Goal: Information Seeking & Learning: Check status

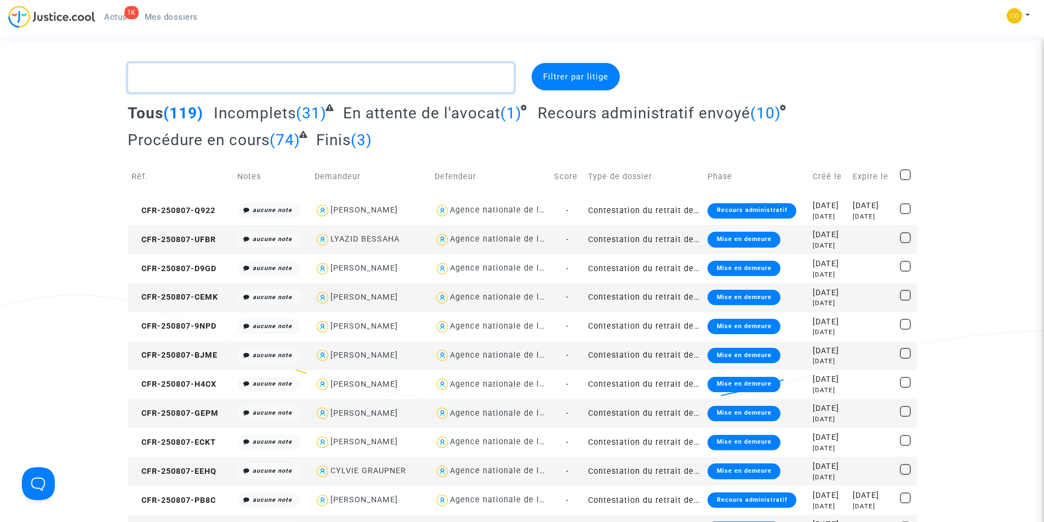
click at [219, 81] on textarea at bounding box center [321, 78] width 386 height 30
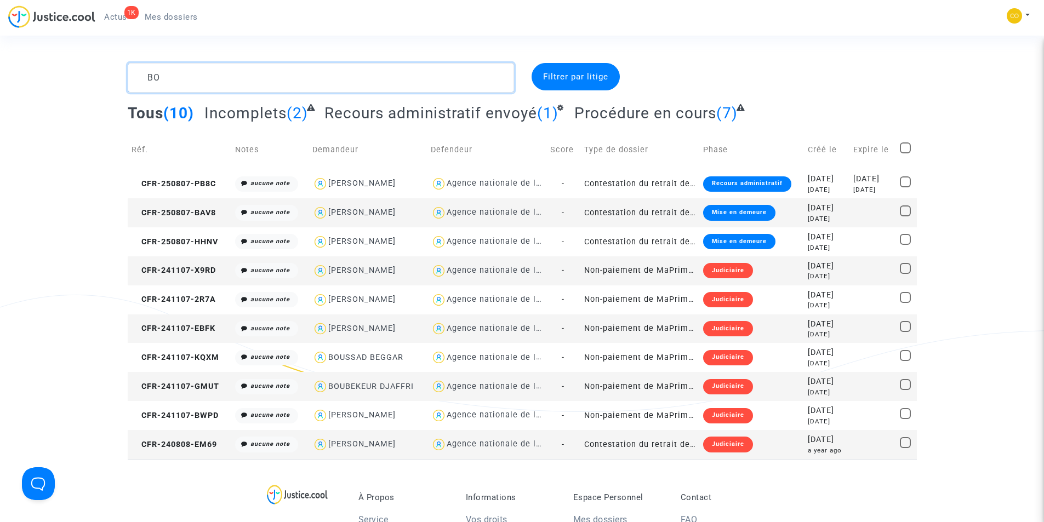
type textarea "B"
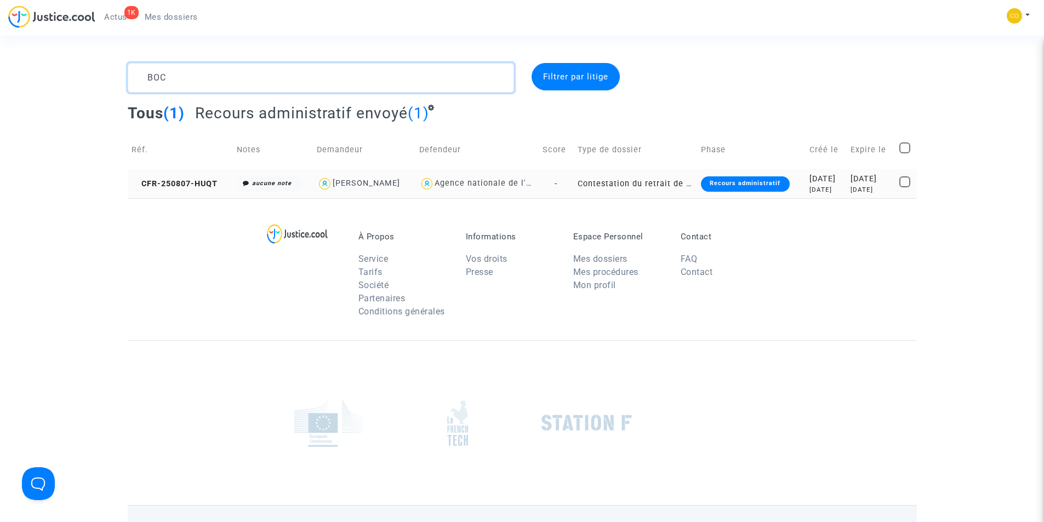
type textarea "BOC"
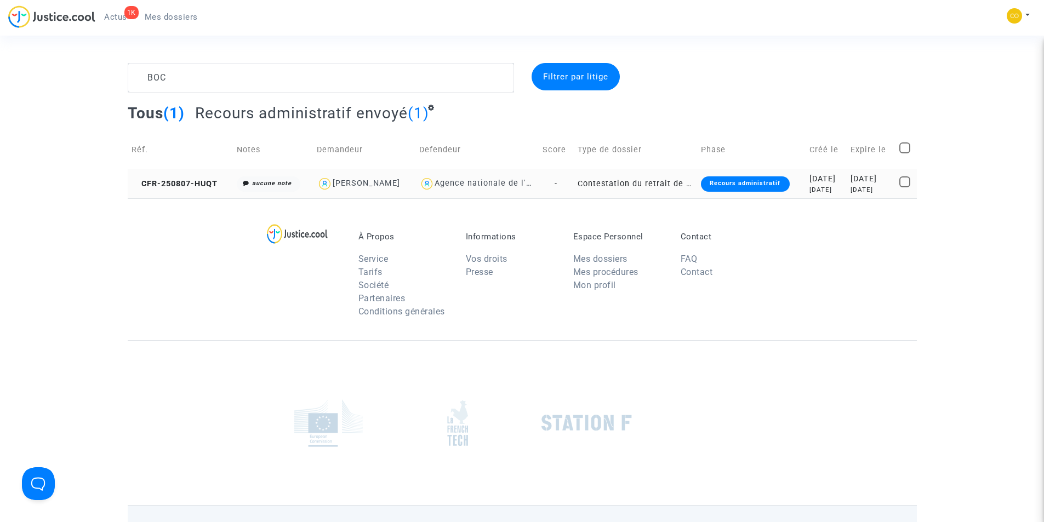
click at [721, 186] on div "Recours administratif" at bounding box center [745, 183] width 88 height 15
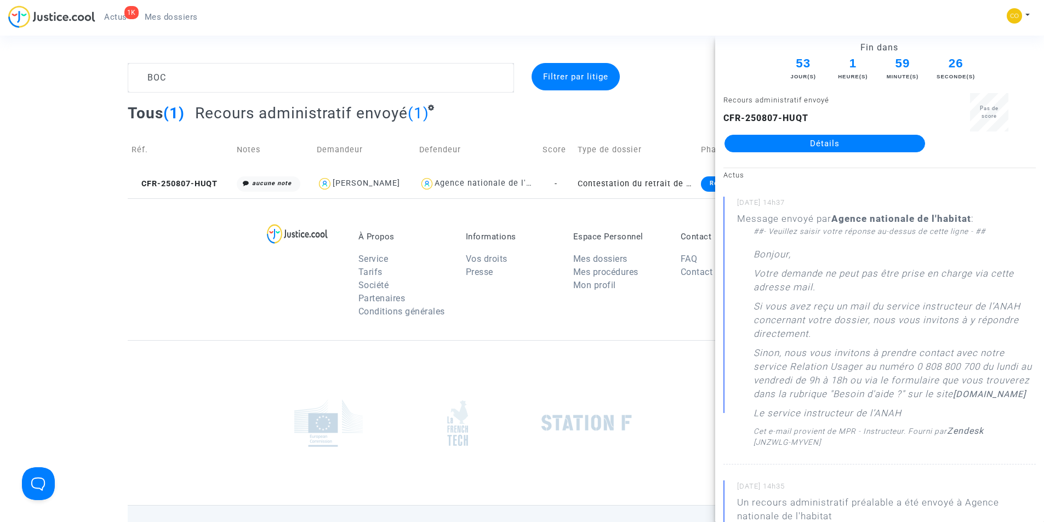
click at [776, 143] on link "Détails" at bounding box center [824, 144] width 201 height 18
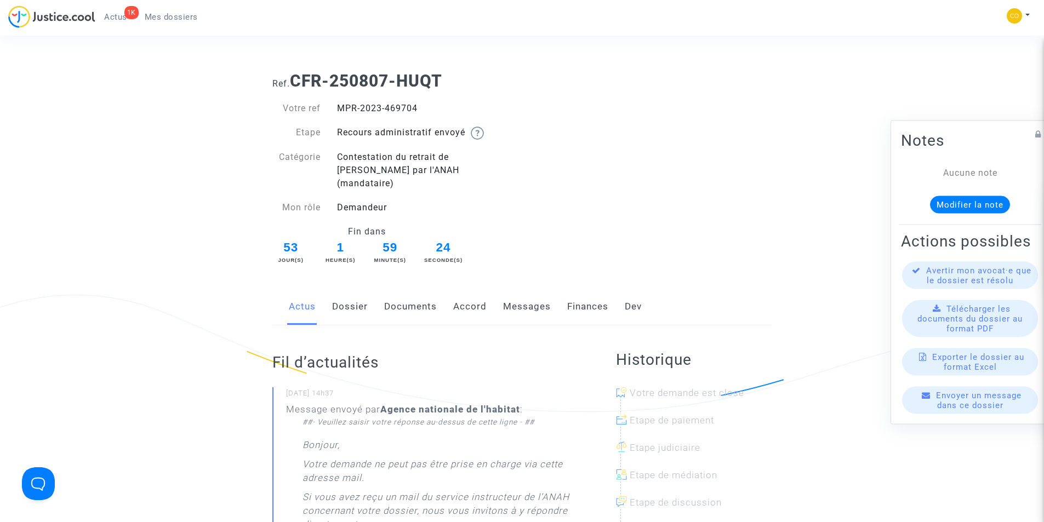
click at [416, 294] on link "Documents" at bounding box center [410, 307] width 53 height 36
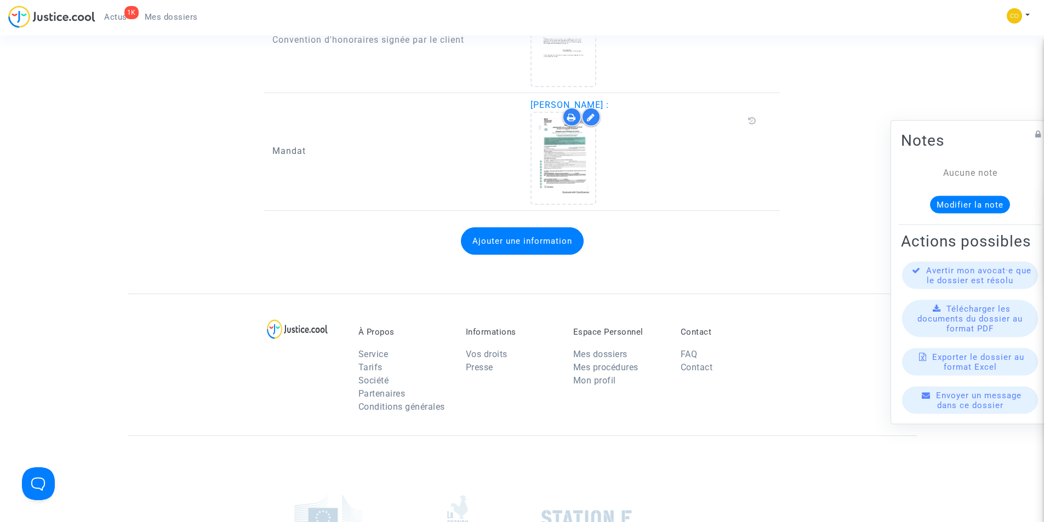
scroll to position [1644, 0]
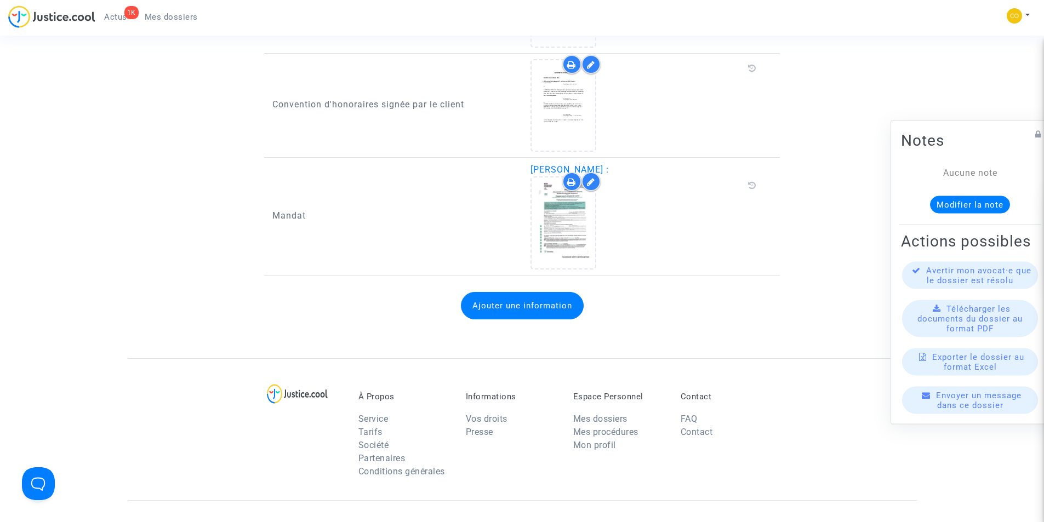
click at [166, 19] on span "Mes dossiers" at bounding box center [171, 17] width 53 height 10
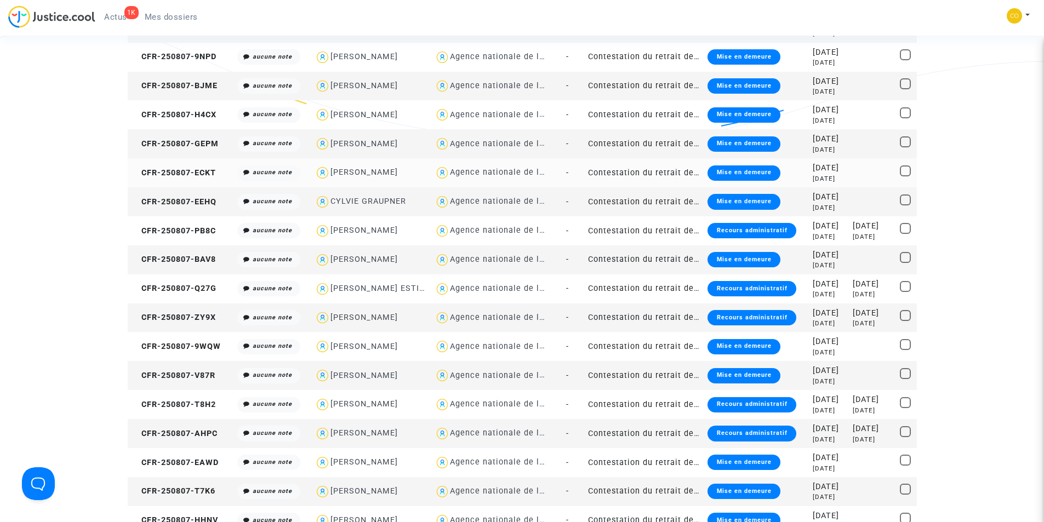
scroll to position [329, 0]
